Goal: Obtain resource: Download file/media

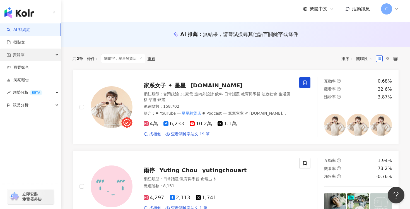
click at [44, 56] on div "資源庫" at bounding box center [30, 55] width 61 height 13
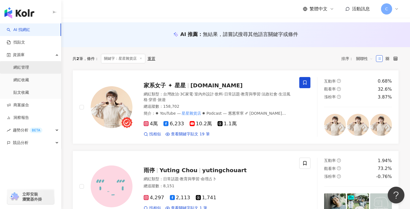
click at [29, 70] on link "網紅管理" at bounding box center [21, 68] width 16 height 6
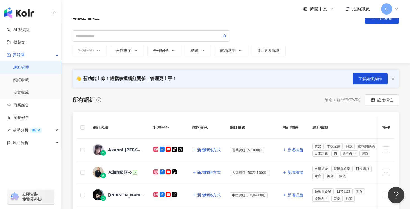
scroll to position [10, 0]
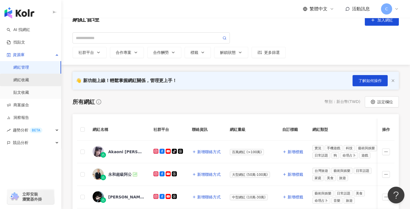
click at [29, 83] on link "網紅收藏" at bounding box center [21, 80] width 16 height 6
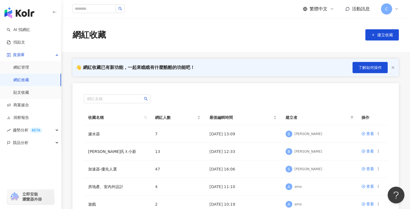
scroll to position [16, 0]
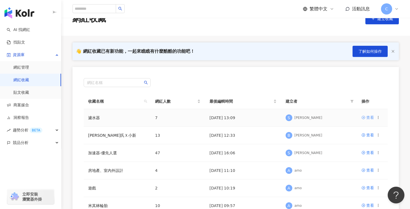
click at [364, 118] on icon at bounding box center [364, 117] width 4 height 4
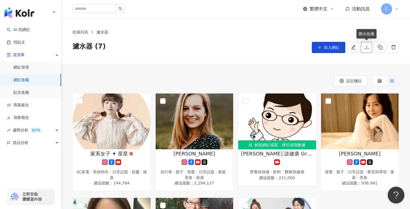
click at [367, 48] on icon "download" at bounding box center [366, 47] width 5 height 5
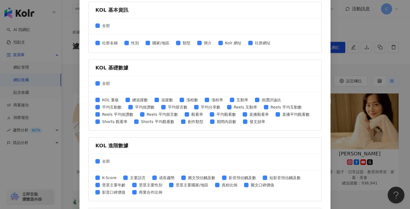
scroll to position [150, 0]
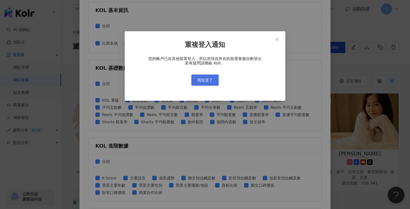
click at [211, 80] on span "我知道了" at bounding box center [205, 80] width 16 height 4
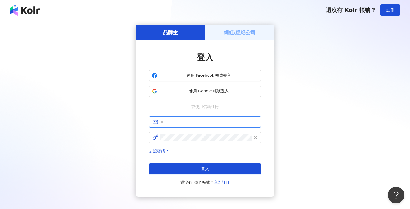
type input "**********"
click at [146, 137] on div "**********" at bounding box center [205, 118] width 138 height 156
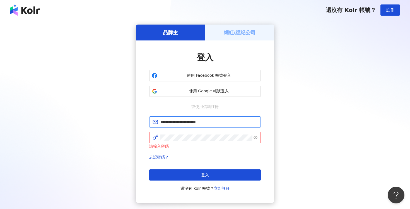
drag, startPoint x: 218, startPoint y: 124, endPoint x: 155, endPoint y: 123, distance: 63.6
click at [155, 123] on span "**********" at bounding box center [205, 121] width 112 height 11
paste input "**********"
type input "**********"
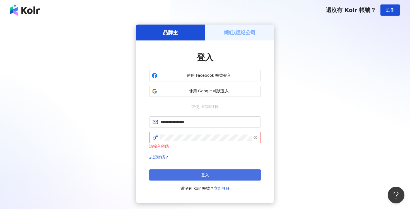
click at [200, 177] on button "登入" at bounding box center [205, 174] width 112 height 11
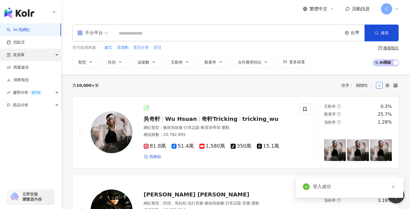
click at [49, 56] on div "資源庫" at bounding box center [30, 55] width 61 height 13
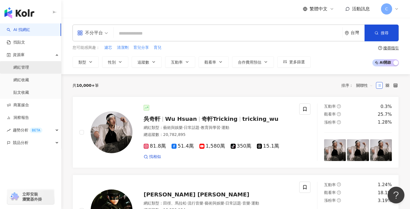
click at [29, 68] on link "網紅管理" at bounding box center [21, 68] width 16 height 6
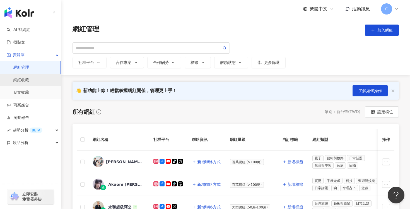
click at [29, 80] on link "網紅收藏" at bounding box center [21, 80] width 16 height 6
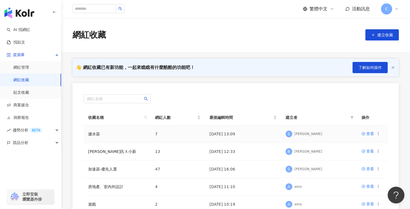
click at [220, 134] on td "[DATE] 13:09" at bounding box center [243, 134] width 76 height 18
click at [369, 135] on div "查看" at bounding box center [370, 134] width 8 height 6
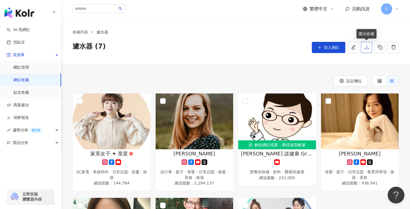
click at [369, 50] on button "button" at bounding box center [366, 47] width 11 height 11
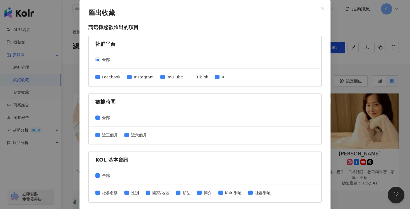
click at [211, 80] on div "Facebook Instagram YouTube TikTok X" at bounding box center [162, 77] width 134 height 7
click at [101, 135] on span "近三個月" at bounding box center [110, 135] width 20 height 6
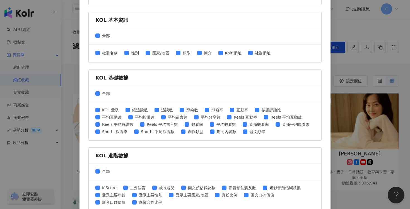
scroll to position [140, 0]
click at [249, 133] on span "發文頻率" at bounding box center [257, 131] width 20 height 6
click at [212, 130] on span at bounding box center [212, 131] width 4 height 4
click at [179, 132] on div "KOL 量級 總追蹤數 追蹤數 漲粉數 漲粉率 互動率 按讚評論比 平均互動數 平均按讚數 平均留言數 平均分享數 Reels 互動率 Reels 平均互動數…" at bounding box center [204, 121] width 219 height 29
click at [248, 127] on span "直播觀看率" at bounding box center [259, 124] width 24 height 6
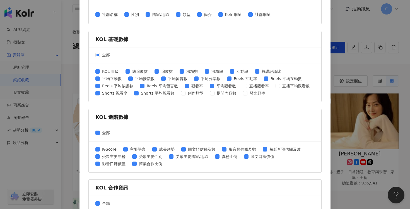
scroll to position [181, 0]
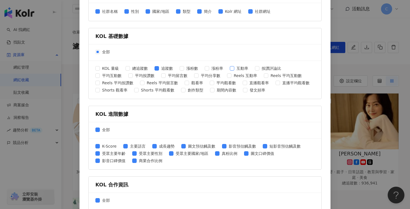
click at [235, 69] on span "互動率" at bounding box center [242, 68] width 16 height 6
click at [104, 77] on span "平均互動數" at bounding box center [112, 76] width 24 height 6
click at [214, 85] on span "平均觀看數" at bounding box center [226, 83] width 24 height 6
click at [97, 93] on div "KOL 量級 總追蹤數 追蹤數 漲粉數 漲粉率 互動率 按讚評論比 平均互動數 平均按讚數 平均留言數 平均分享數 Reels 互動率 Reels 平均互動數…" at bounding box center [204, 79] width 219 height 29
click at [131, 69] on span "總追蹤數" at bounding box center [140, 68] width 20 height 6
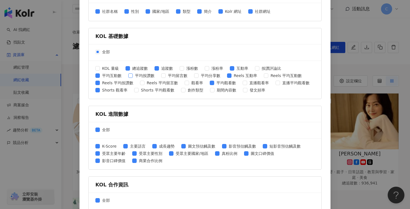
click at [136, 78] on span "平均按讚數" at bounding box center [145, 76] width 24 height 6
click at [163, 78] on label "平均留言數" at bounding box center [175, 76] width 28 height 6
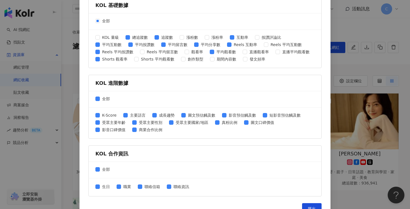
scroll to position [224, 0]
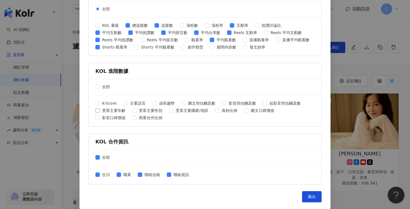
click at [98, 112] on span at bounding box center [97, 110] width 4 height 4
click at [102, 157] on span "全部" at bounding box center [106, 157] width 12 height 6
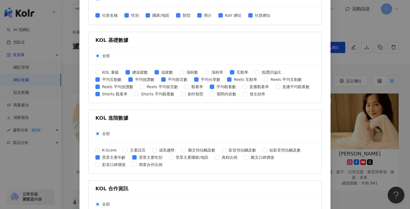
scroll to position [208, 0]
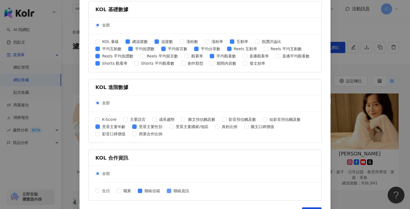
click at [172, 192] on span "聯絡資訊" at bounding box center [181, 191] width 20 height 6
click at [143, 191] on span "聯絡信箱" at bounding box center [152, 191] width 20 height 6
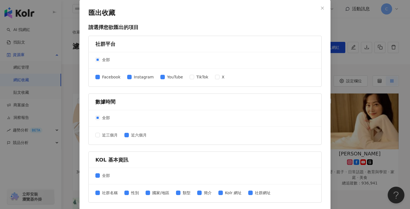
scroll to position [224, 0]
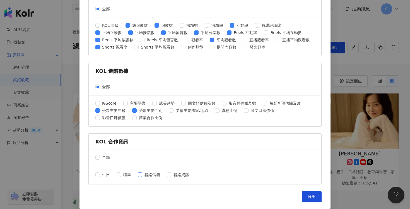
click at [140, 177] on label "聯絡信箱" at bounding box center [150, 175] width 25 height 6
click at [315, 196] on span "匯出" at bounding box center [312, 196] width 8 height 4
click at [365, 112] on div "匯出收藏 請選擇您欲匯出的項目 社群平台 全部 Facebook Instagram YouTube TikTok X 數據時間 全部 近三個月 近六個月 K…" at bounding box center [205, 104] width 410 height 209
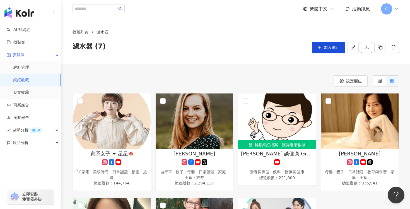
click at [367, 49] on icon "download" at bounding box center [366, 47] width 5 height 5
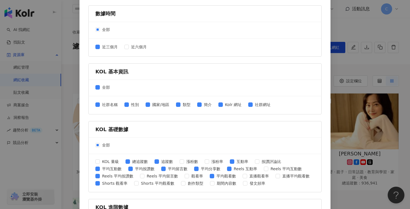
scroll to position [92, 0]
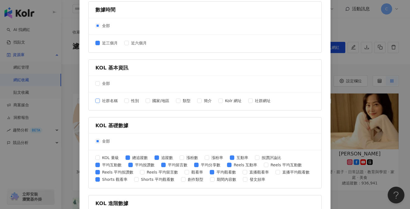
click at [96, 102] on span at bounding box center [97, 100] width 4 height 4
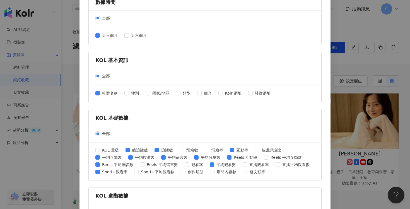
scroll to position [101, 0]
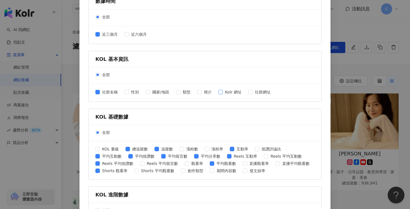
click at [224, 94] on span "Kolr 網址" at bounding box center [233, 92] width 21 height 6
click at [223, 93] on span "Kolr 網址" at bounding box center [233, 92] width 21 height 6
click at [225, 93] on span "Kolr 網址" at bounding box center [233, 92] width 21 height 6
click at [253, 93] on span "社群網址" at bounding box center [263, 92] width 20 height 6
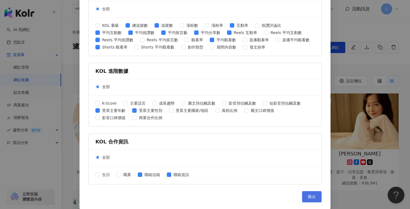
click at [309, 193] on button "匯出" at bounding box center [312, 196] width 20 height 11
click at [304, 8] on div "全部" at bounding box center [205, 9] width 233 height 16
click at [365, 67] on div "匯出收藏 請選擇您欲匯出的項目 社群平台 全部 Facebook Instagram YouTube TikTok X 數據時間 全部 近三個月 近六個月 K…" at bounding box center [205, 104] width 410 height 209
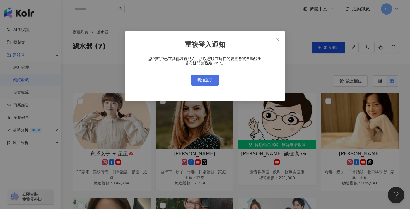
click at [206, 76] on button "我知道了" at bounding box center [204, 79] width 27 height 11
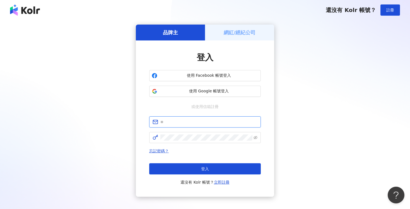
type input "**********"
click at [227, 155] on div "忘記密碼？ 登入 還沒有 Kolr 帳號？ 立即註冊" at bounding box center [205, 167] width 112 height 38
